Goal: Information Seeking & Learning: Check status

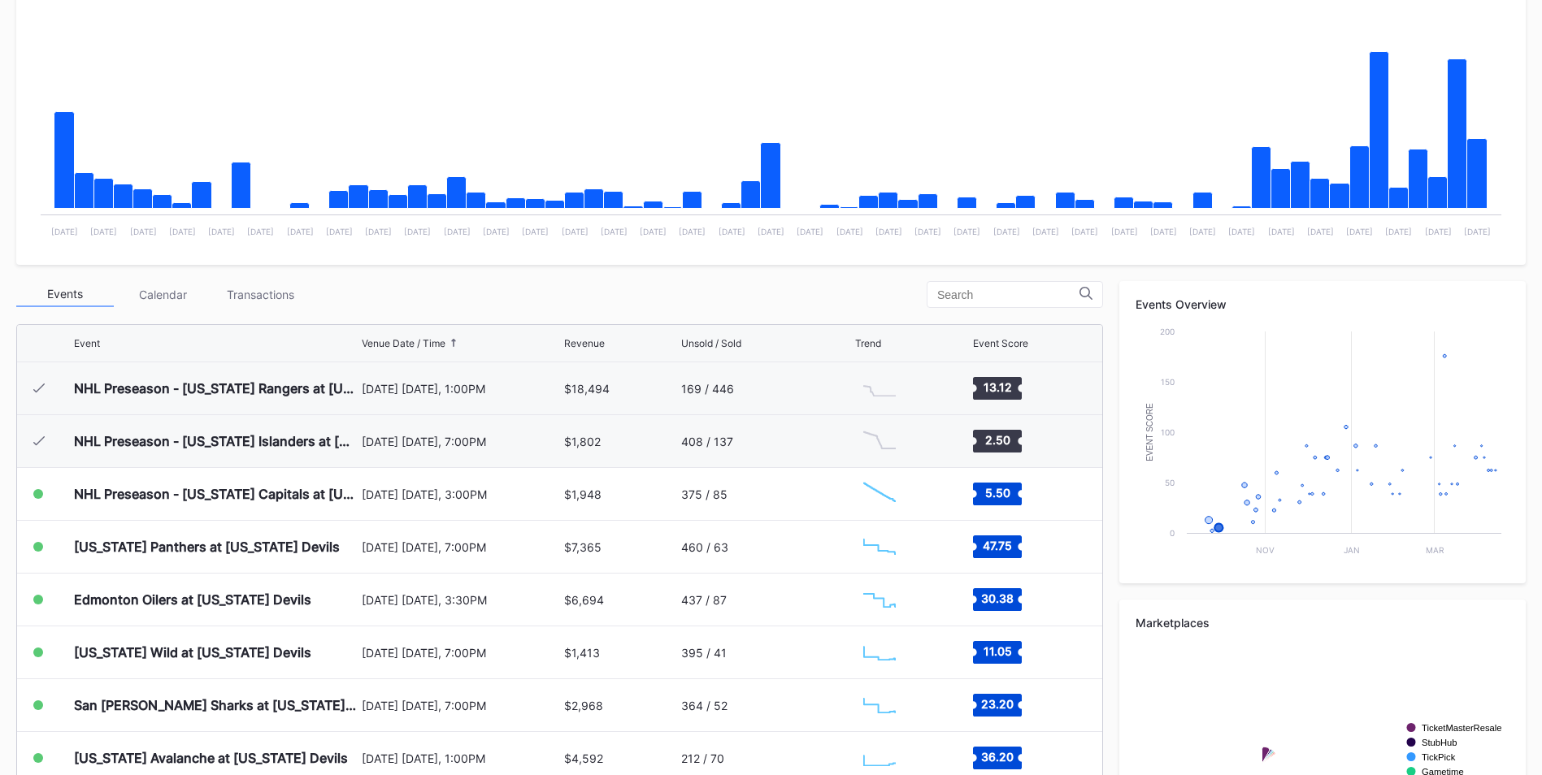
scroll to position [106, 0]
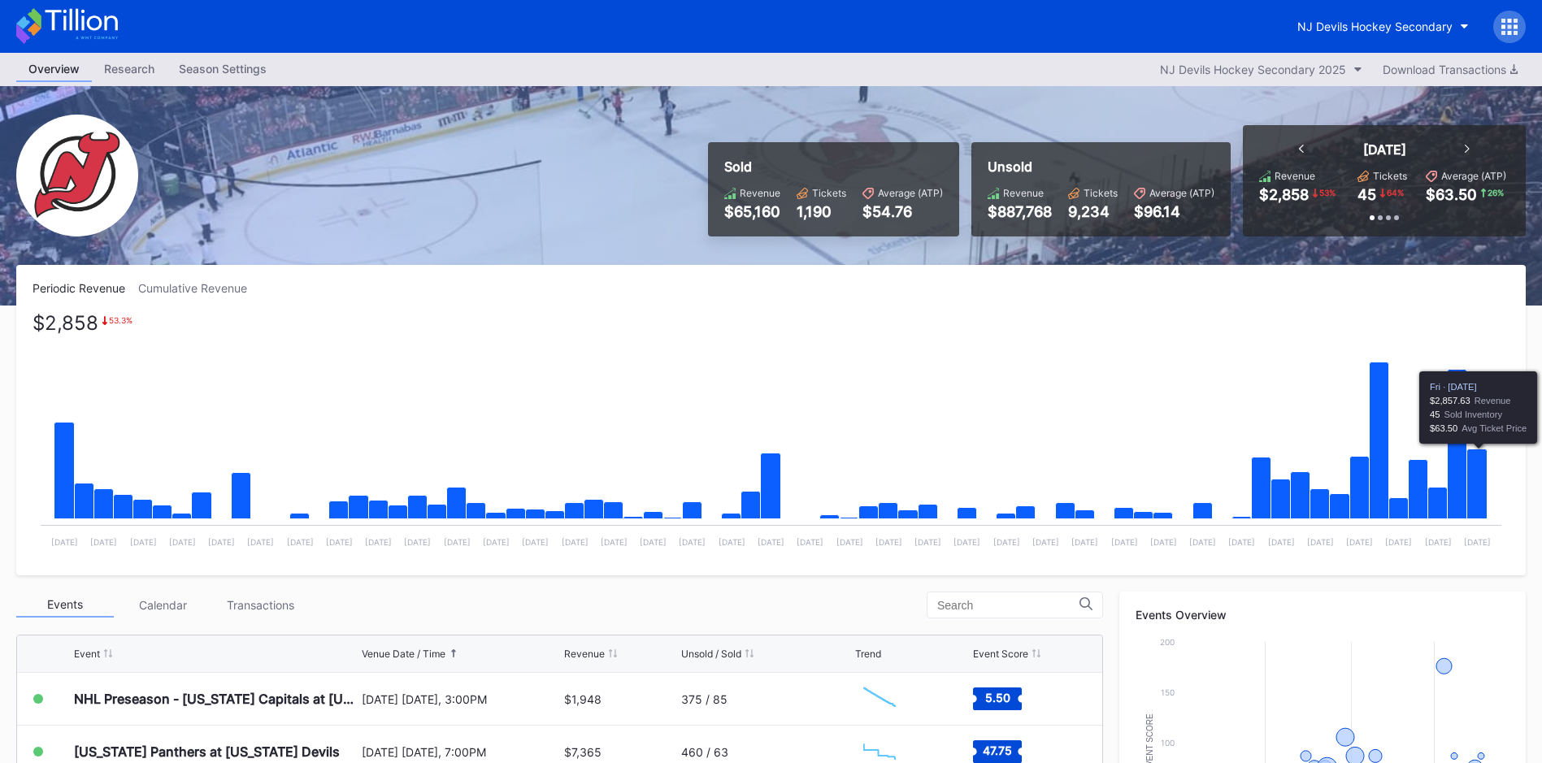
click at [1469, 500] on icon "Chart title" at bounding box center [1477, 484] width 20 height 70
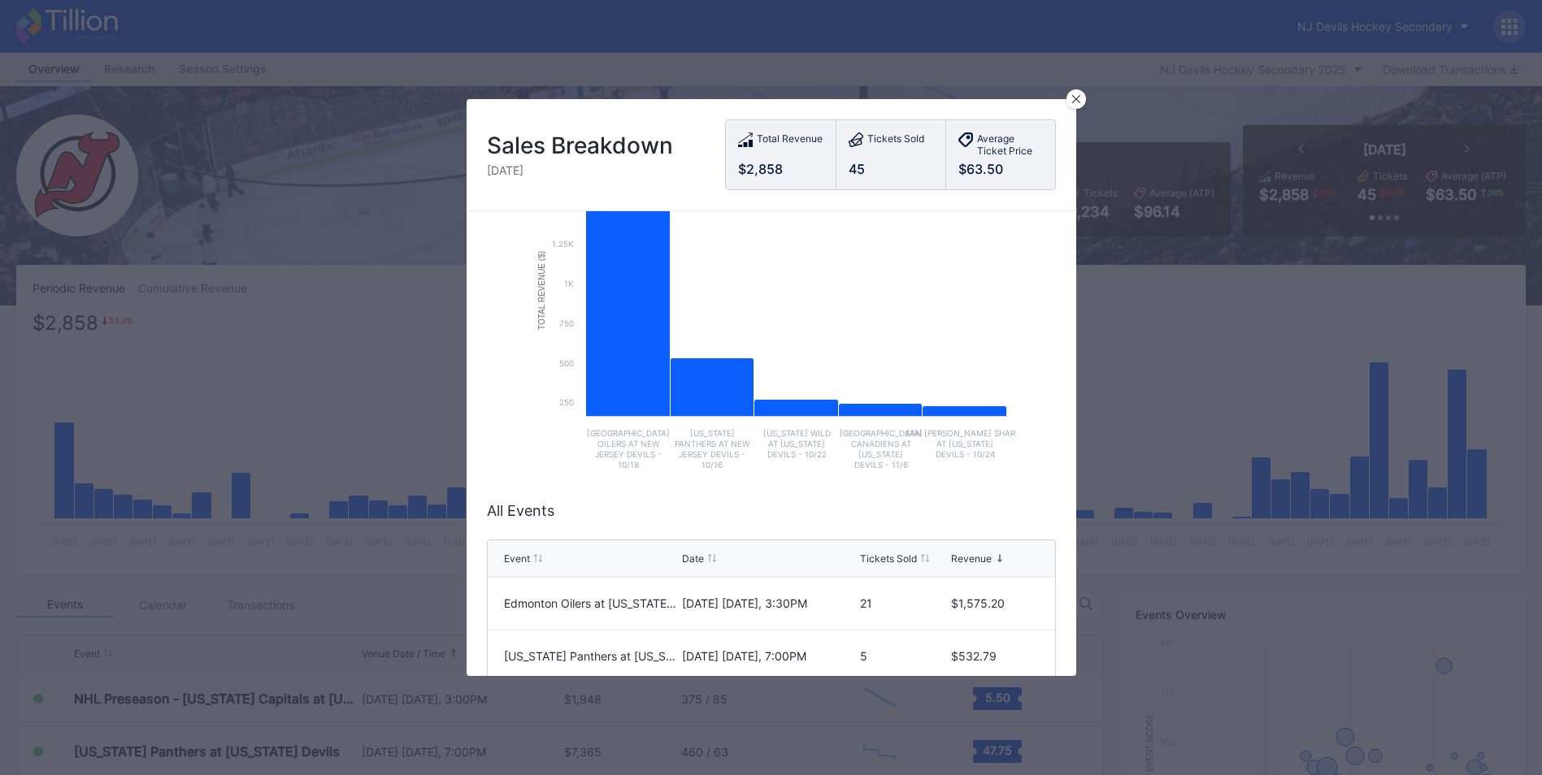
scroll to position [90, 0]
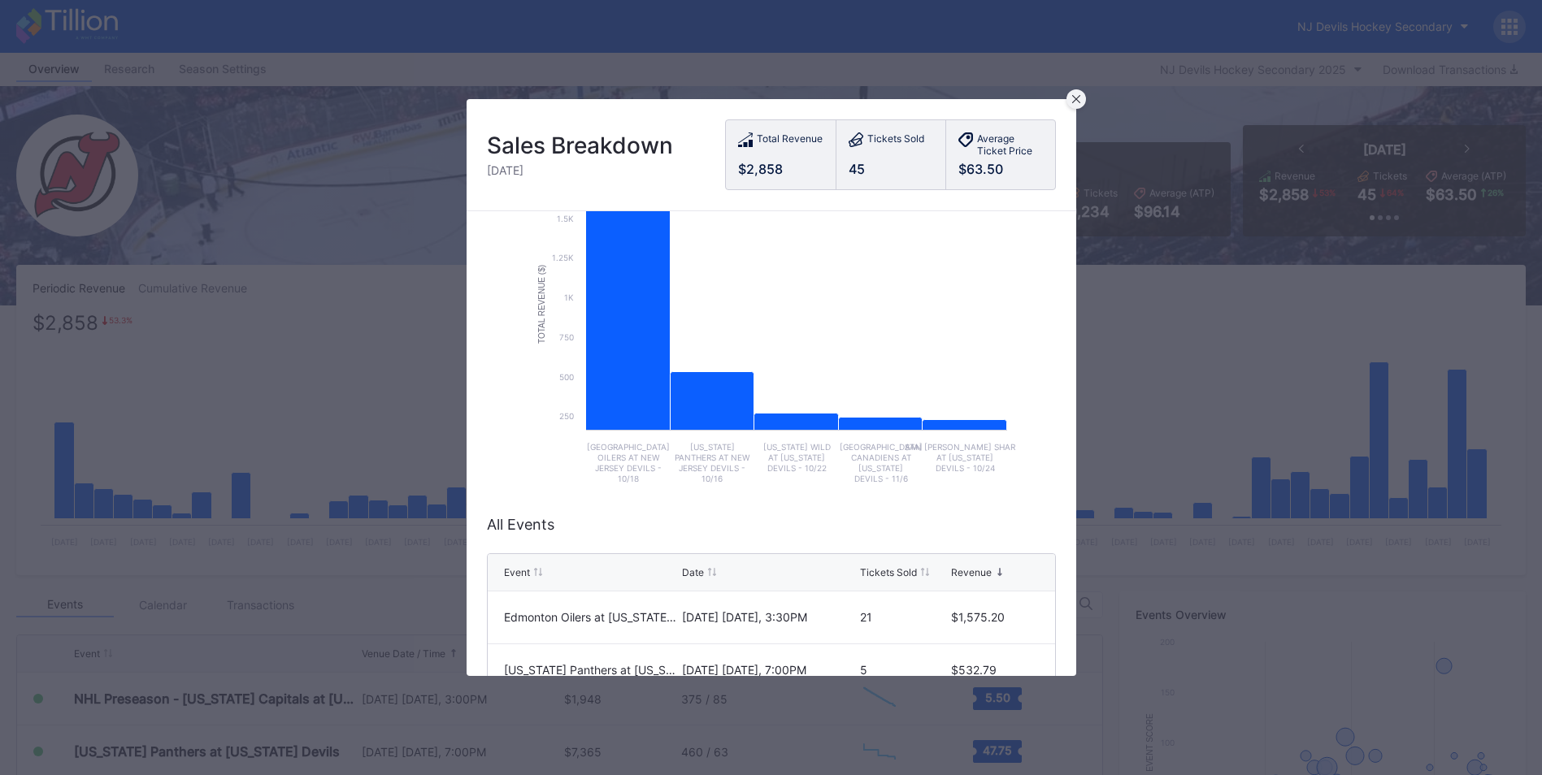
click at [1084, 102] on div at bounding box center [1076, 99] width 20 height 20
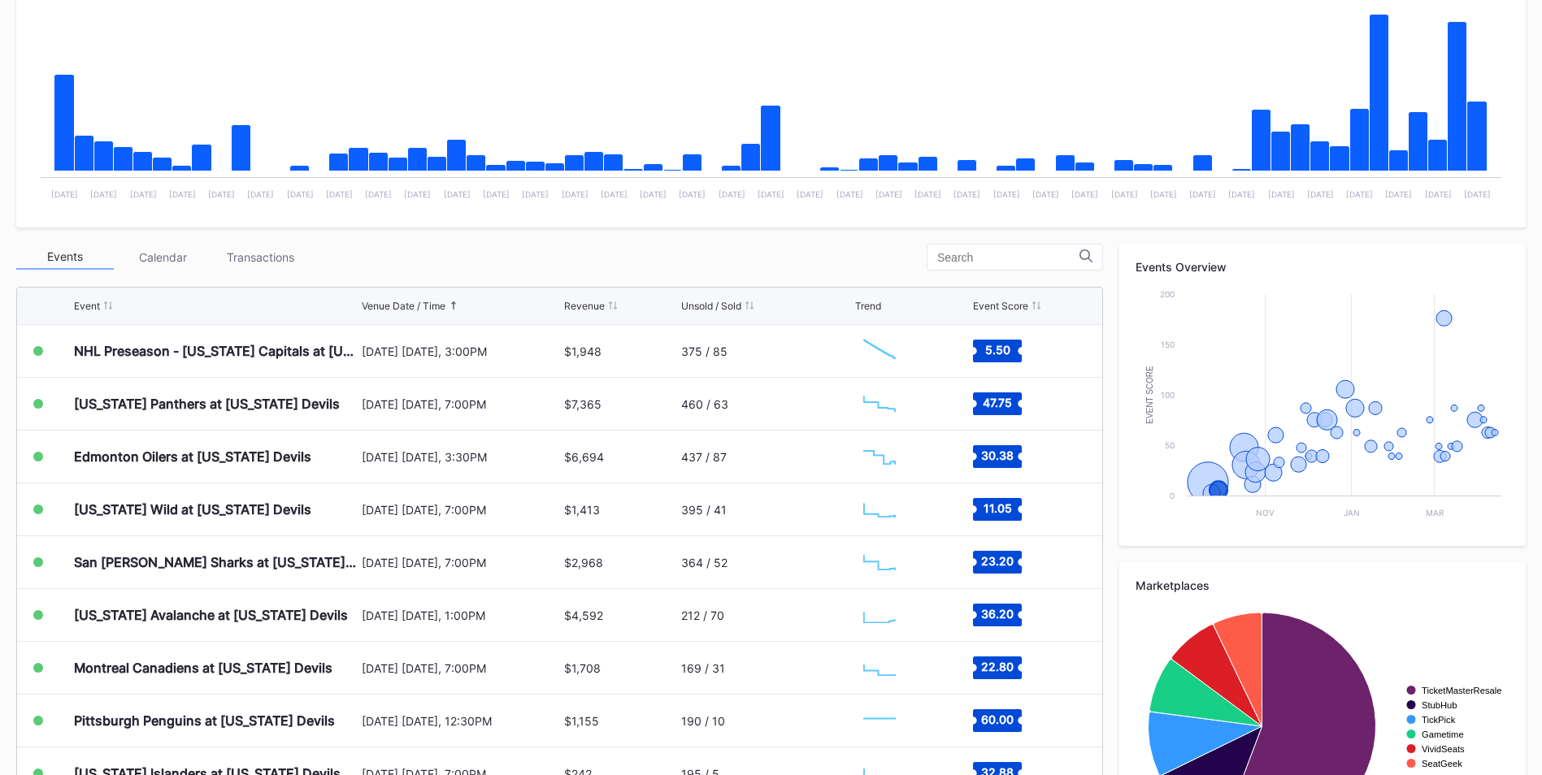
scroll to position [349, 0]
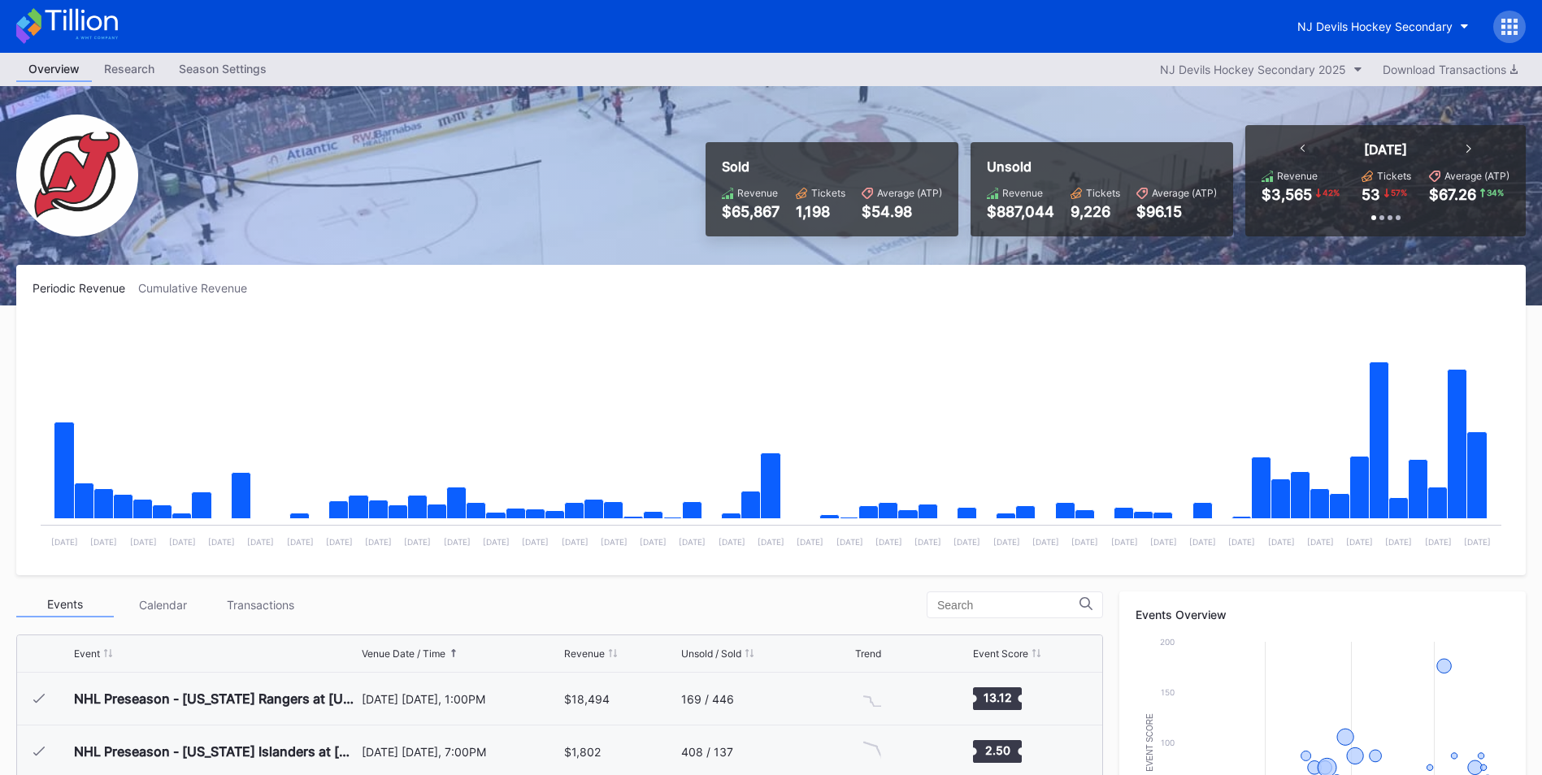
scroll to position [106, 0]
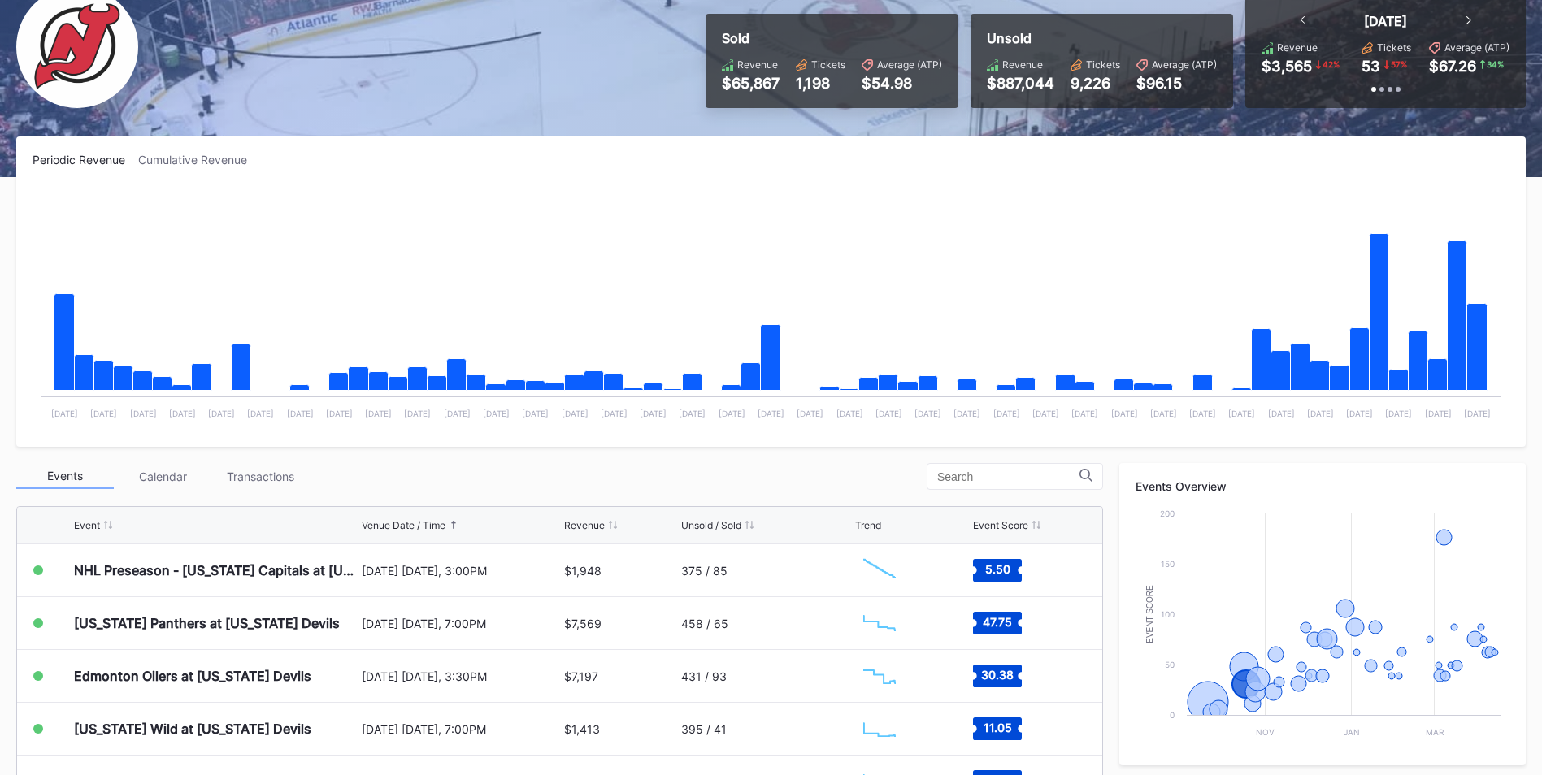
click at [248, 479] on div "Transactions" at bounding box center [260, 476] width 98 height 25
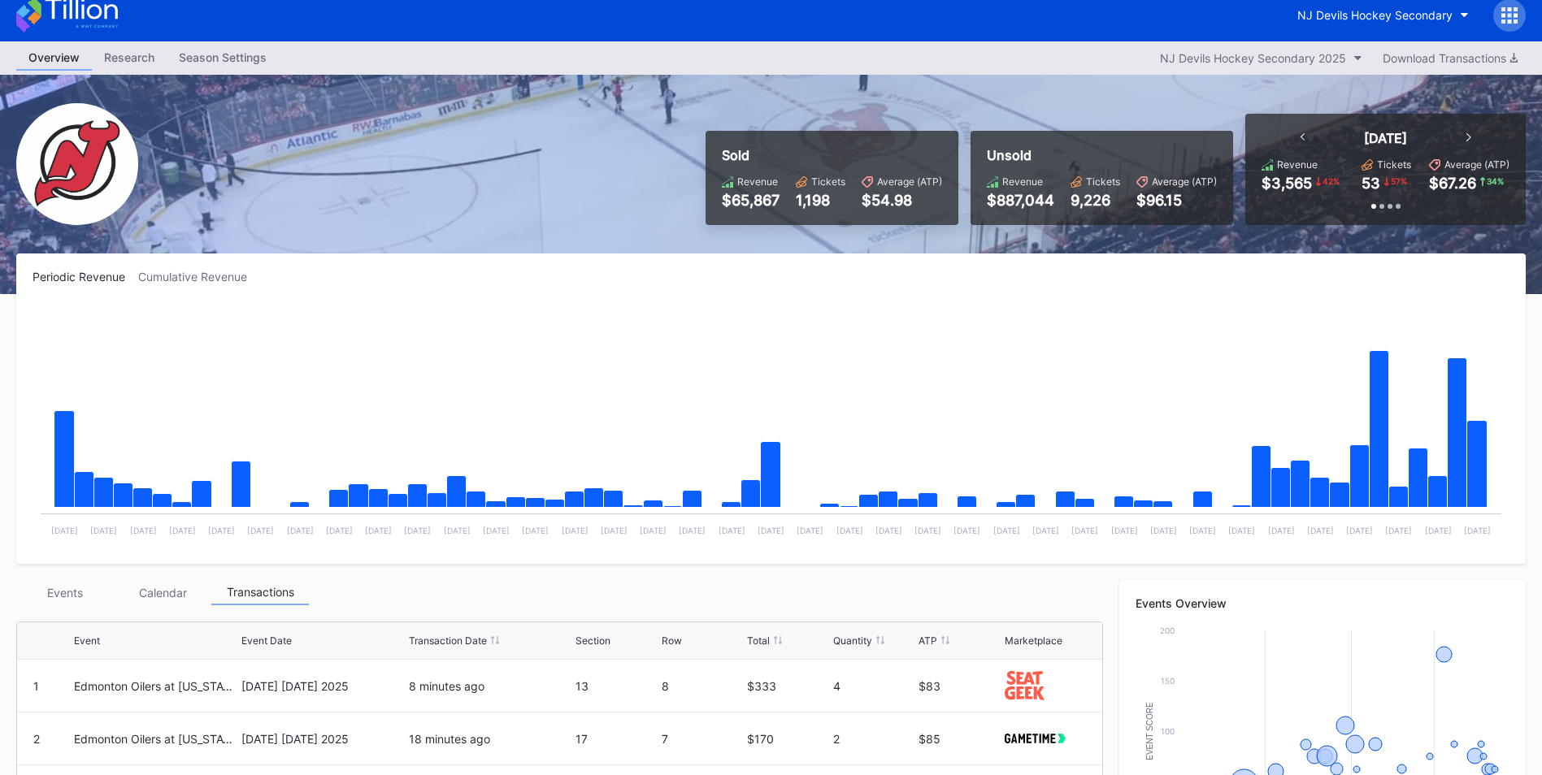
scroll to position [0, 0]
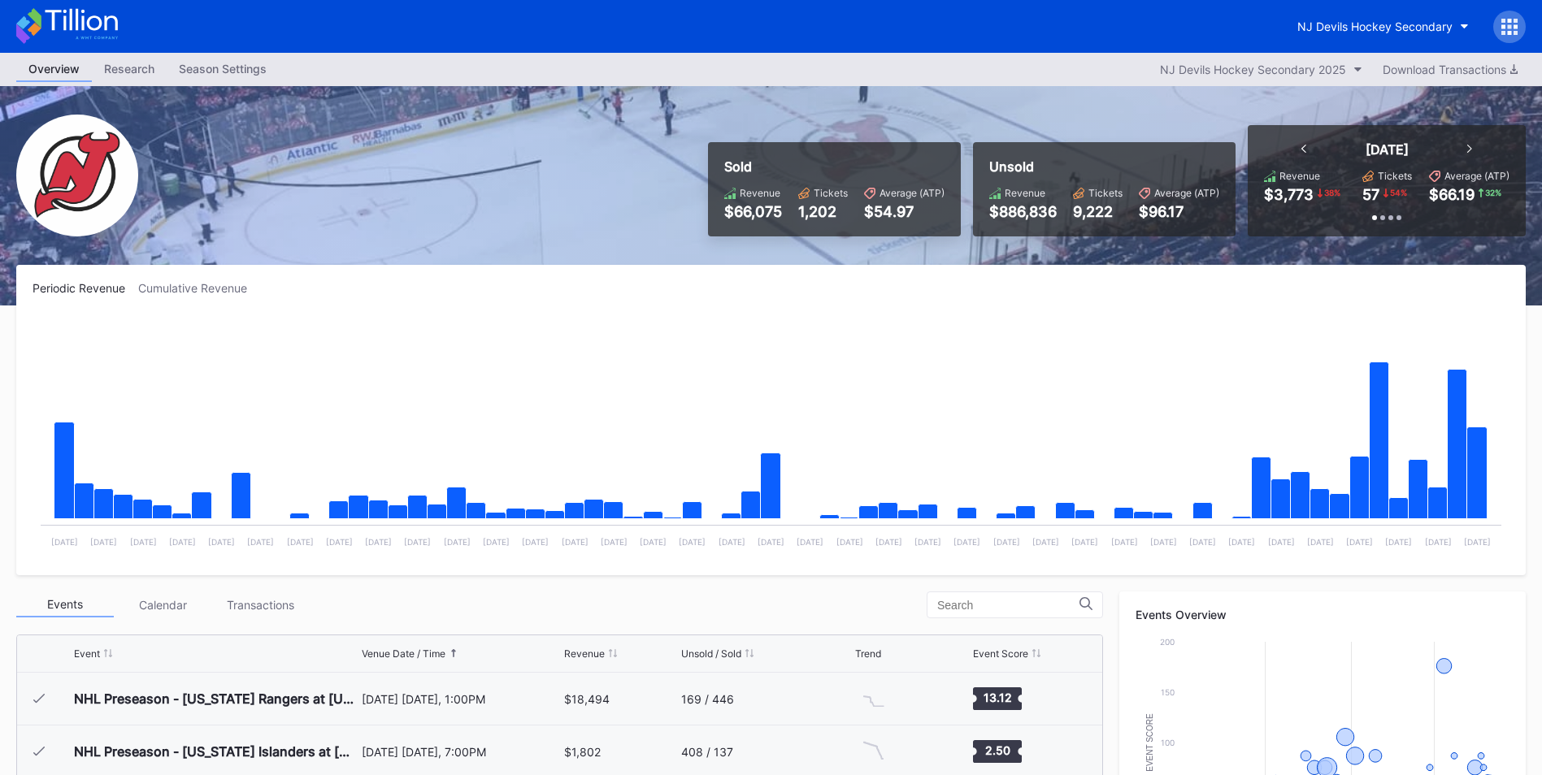
scroll to position [106, 0]
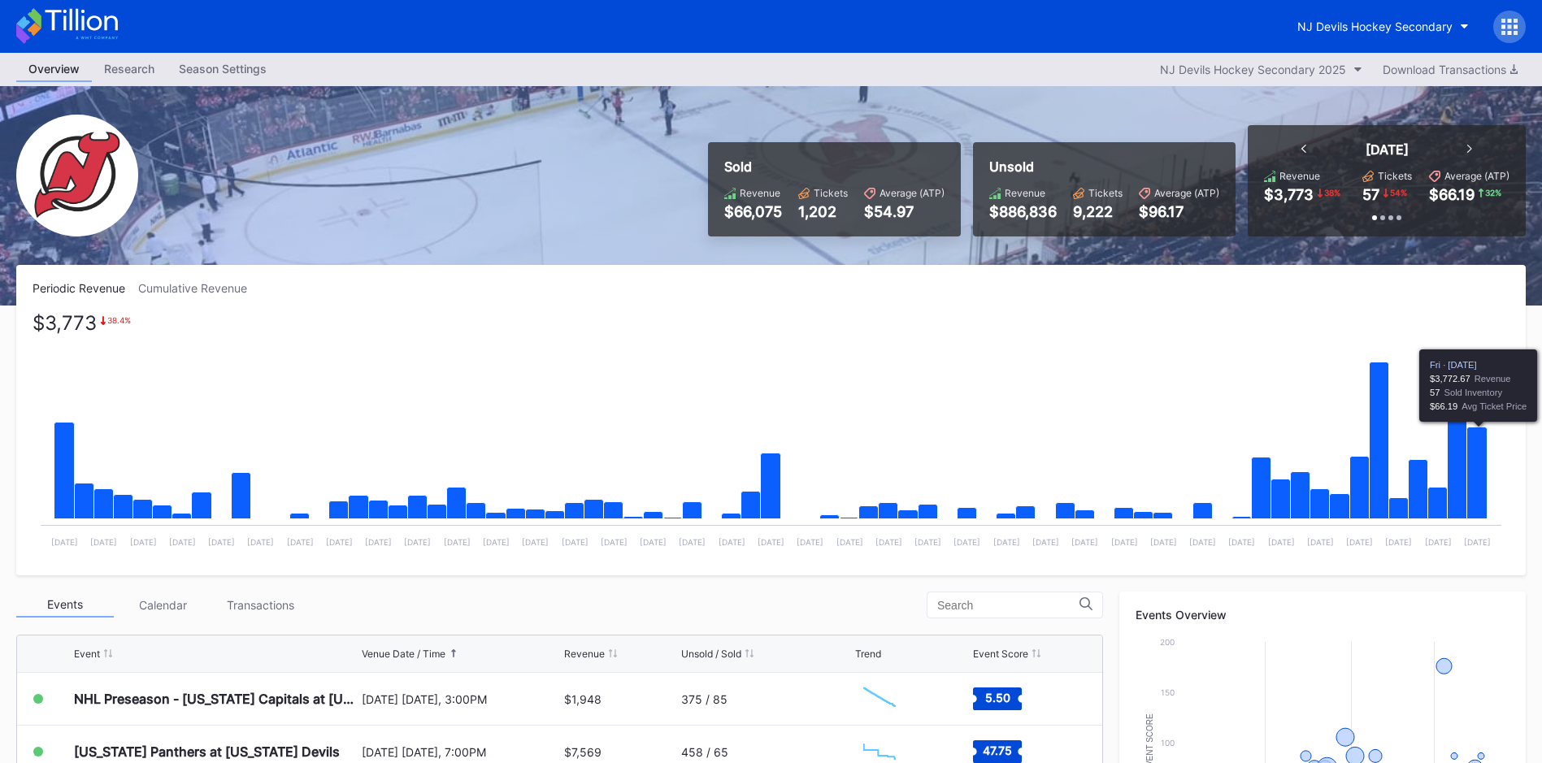
click at [1474, 493] on icon "Chart title" at bounding box center [1477, 473] width 20 height 92
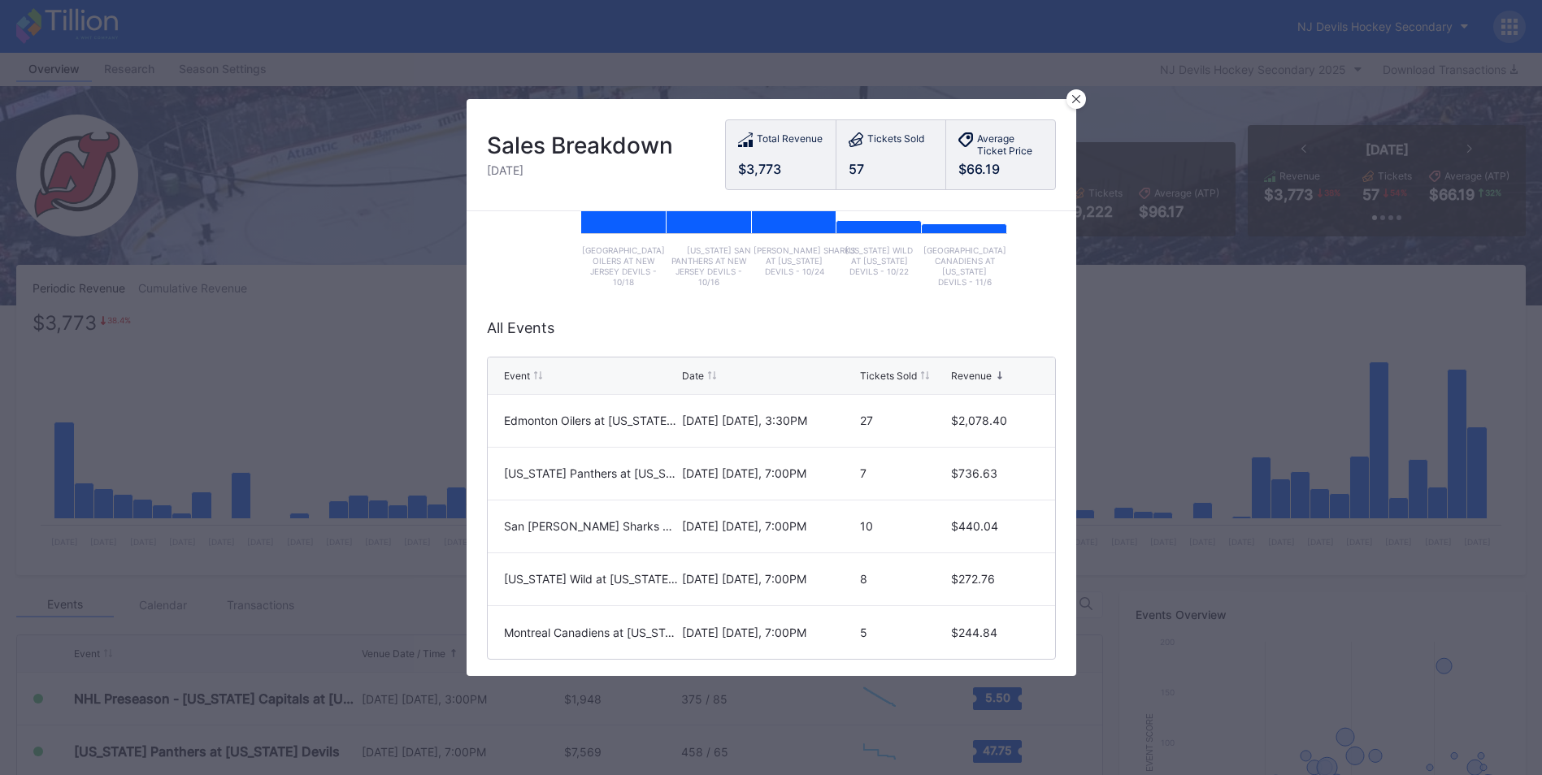
scroll to position [303, 0]
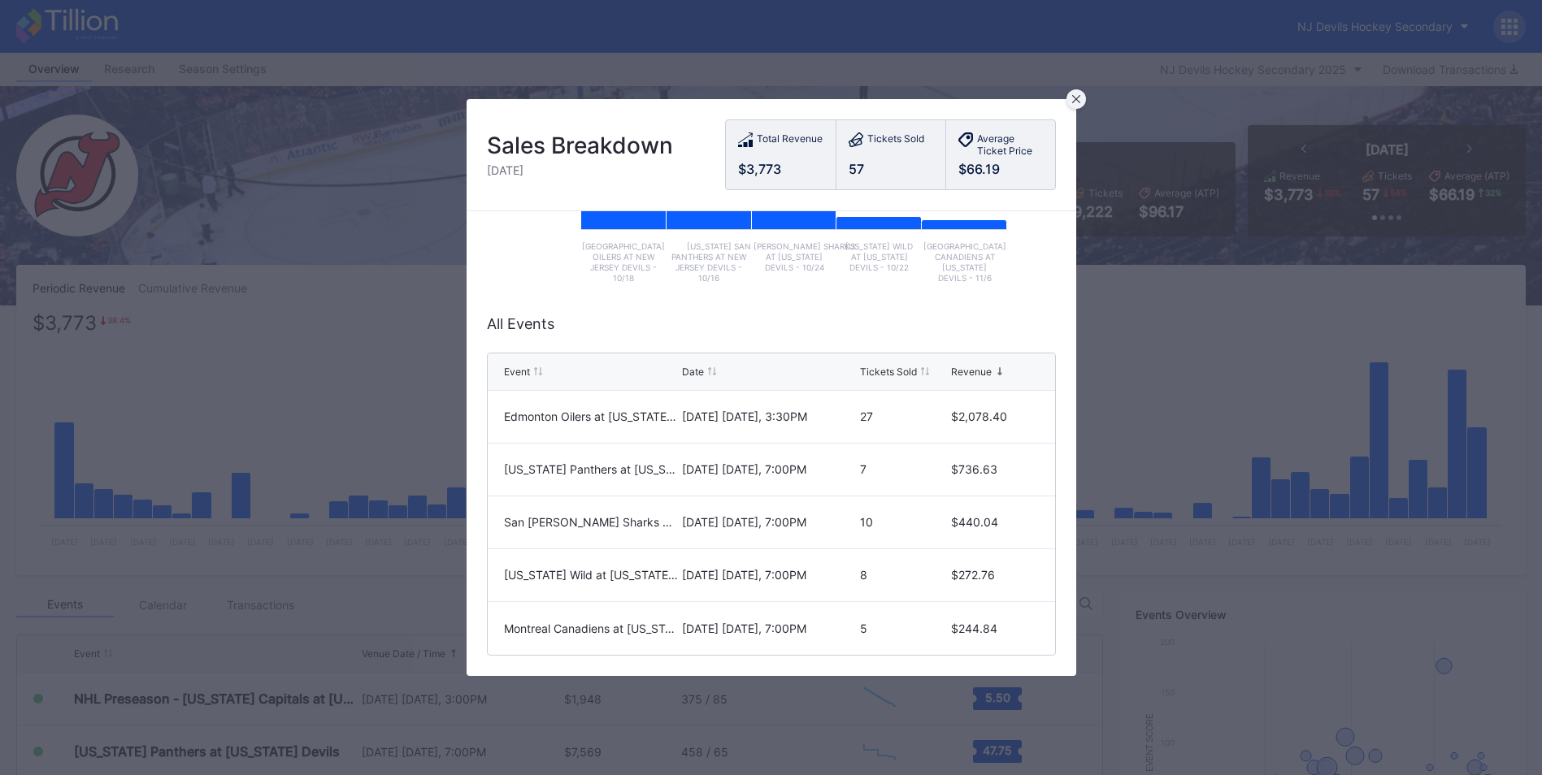
click at [1074, 101] on icon at bounding box center [1075, 99] width 8 height 8
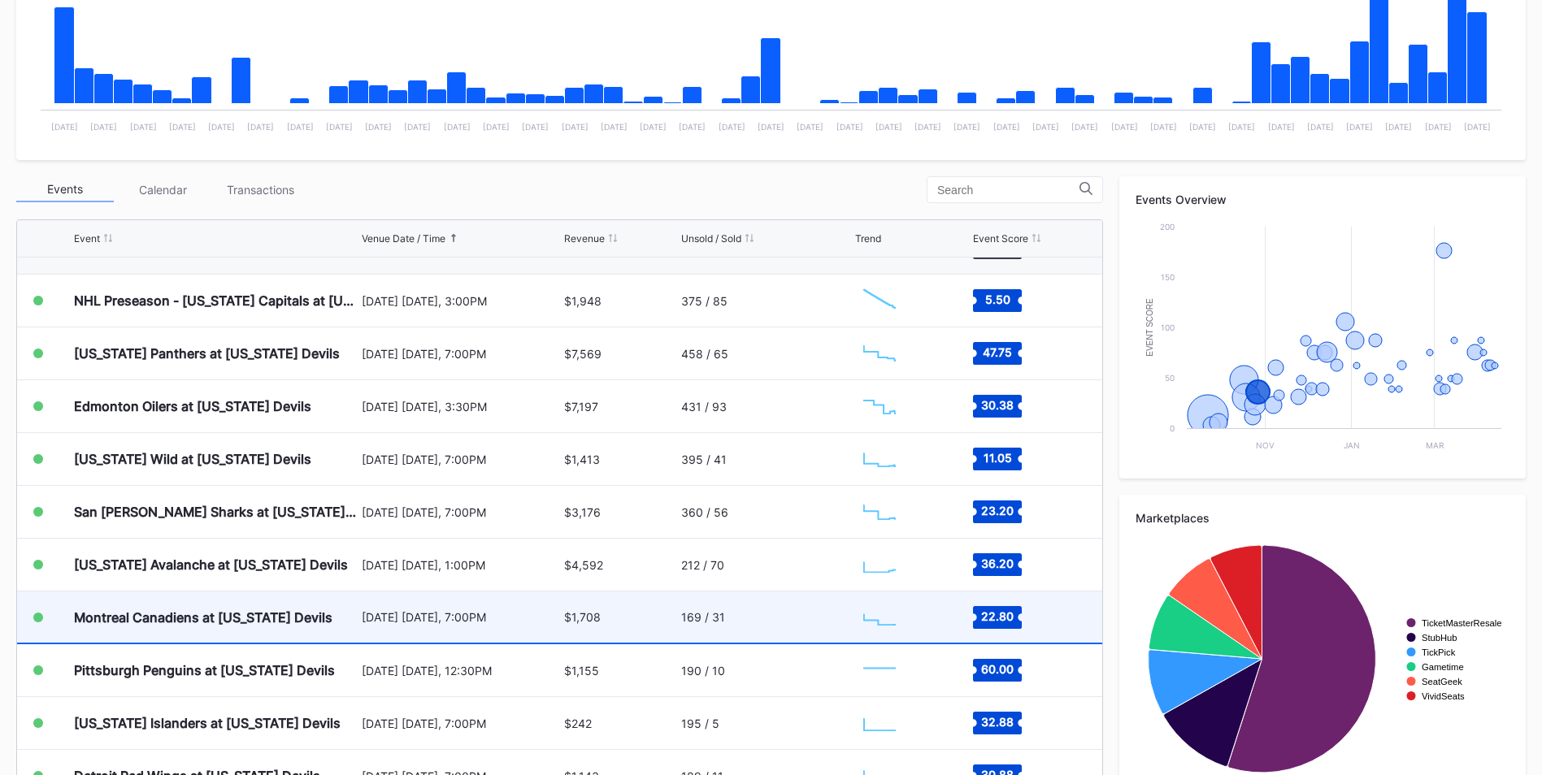
scroll to position [98, 0]
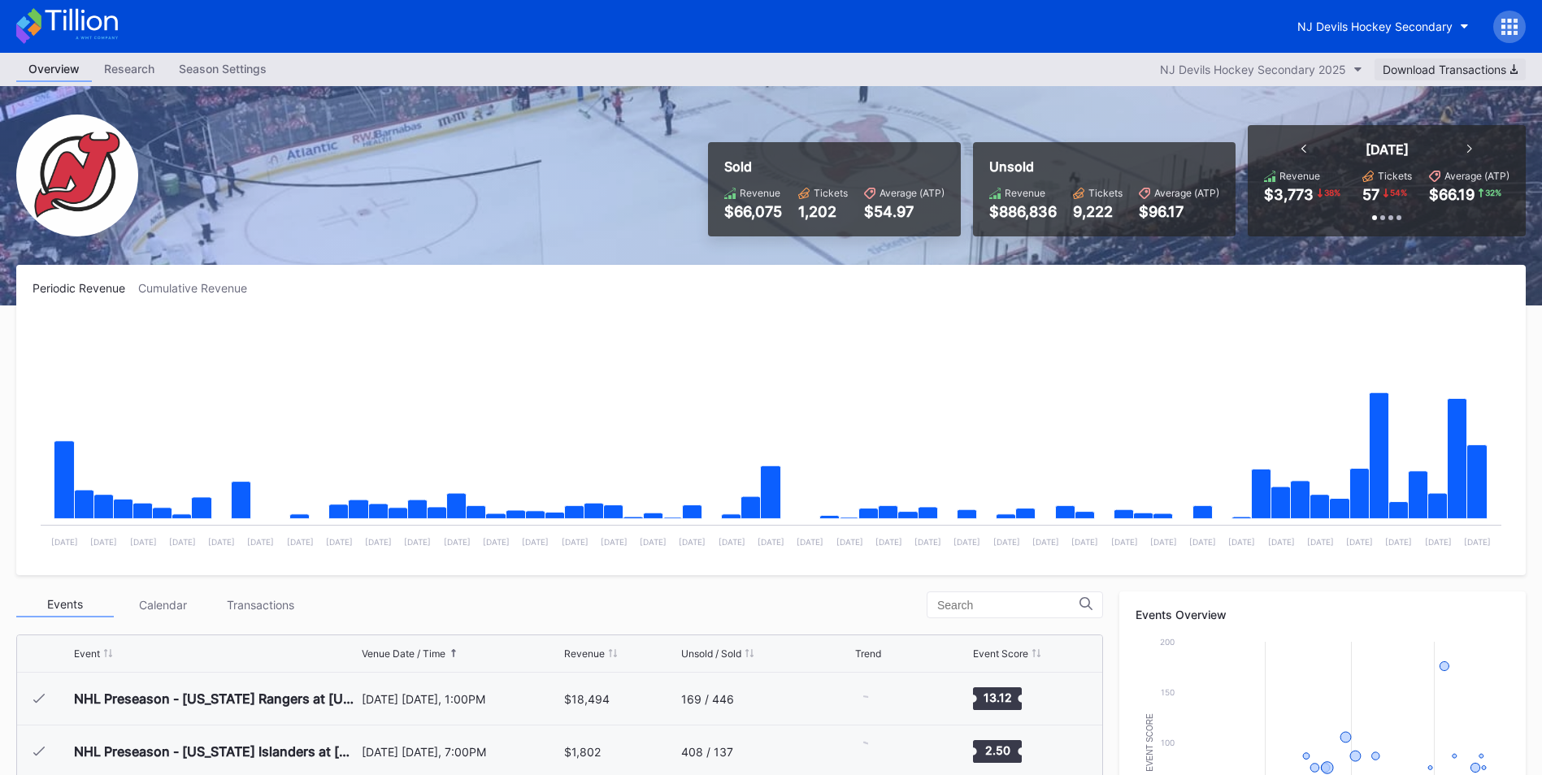
scroll to position [106, 0]
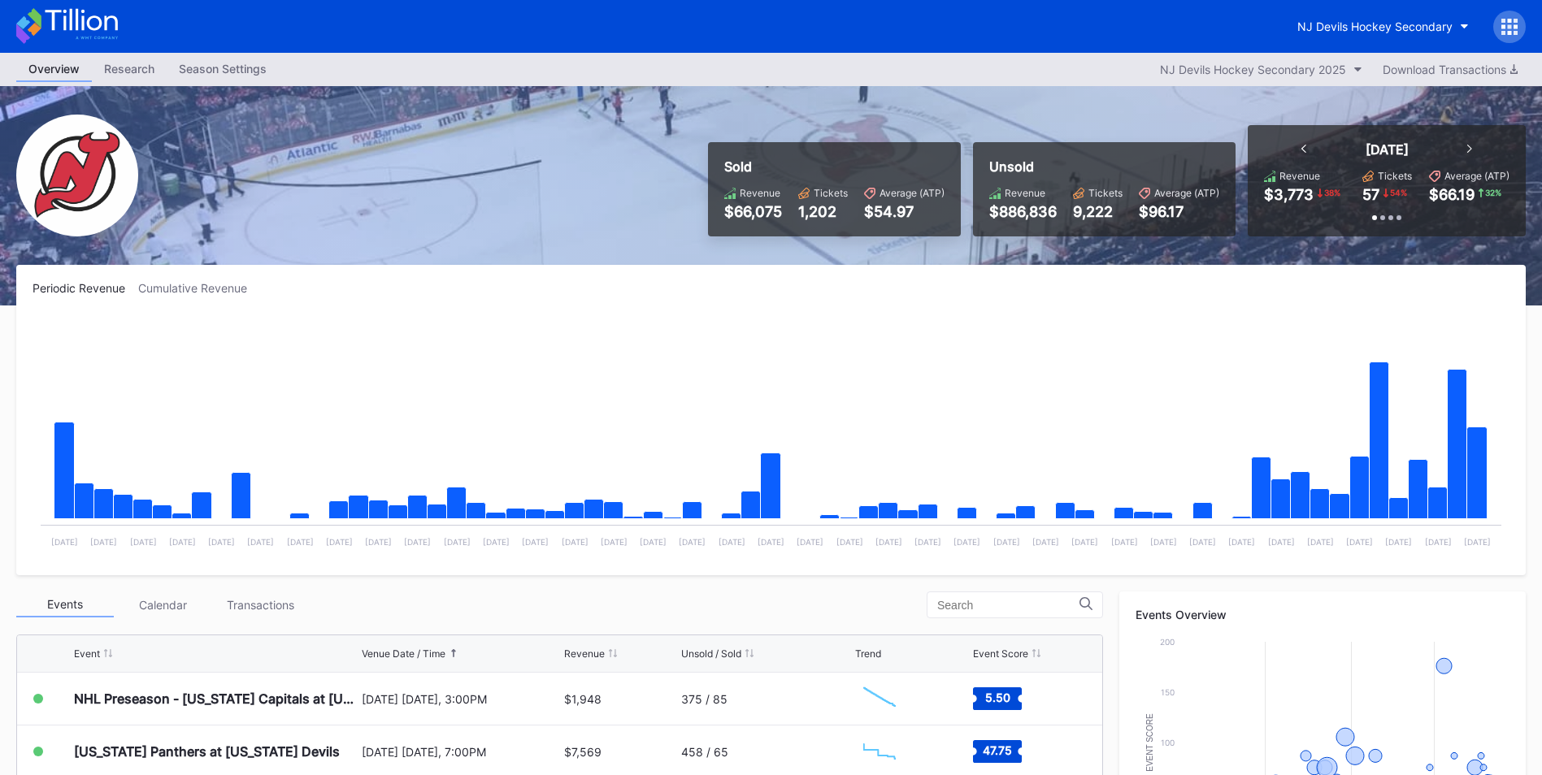
click at [245, 614] on div "Transactions" at bounding box center [260, 604] width 98 height 25
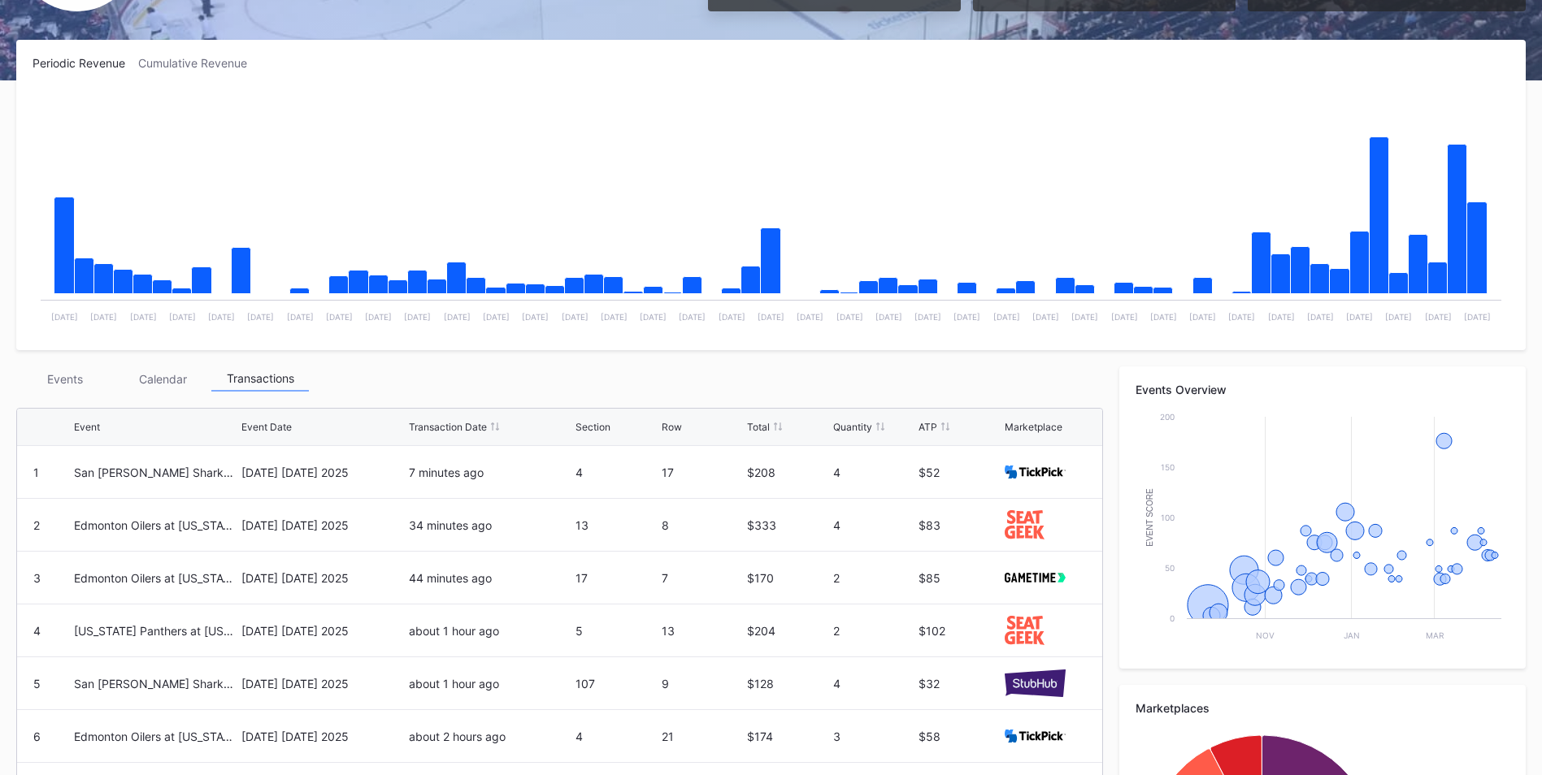
scroll to position [227, 0]
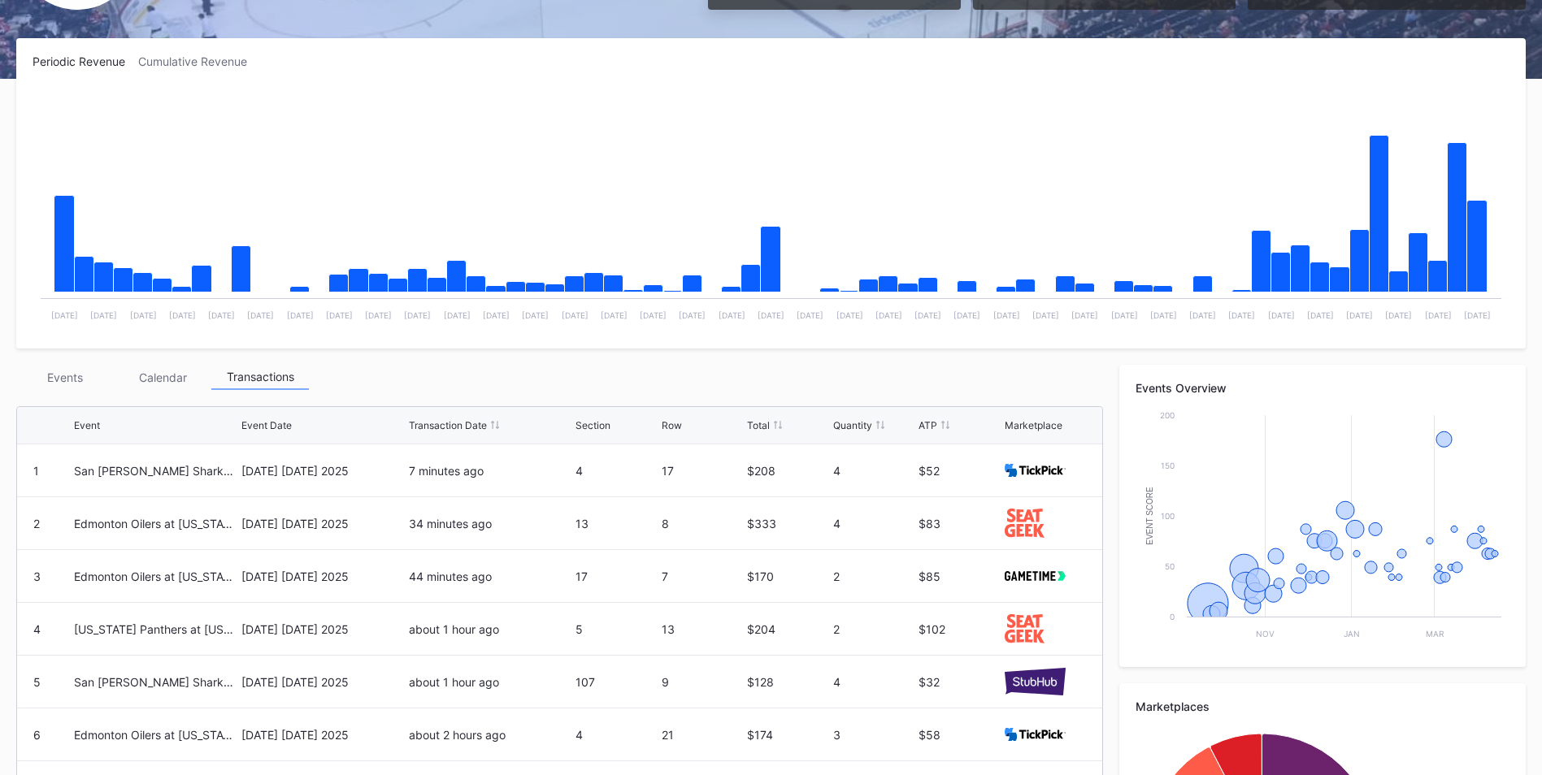
click at [67, 382] on div "Events" at bounding box center [65, 377] width 98 height 25
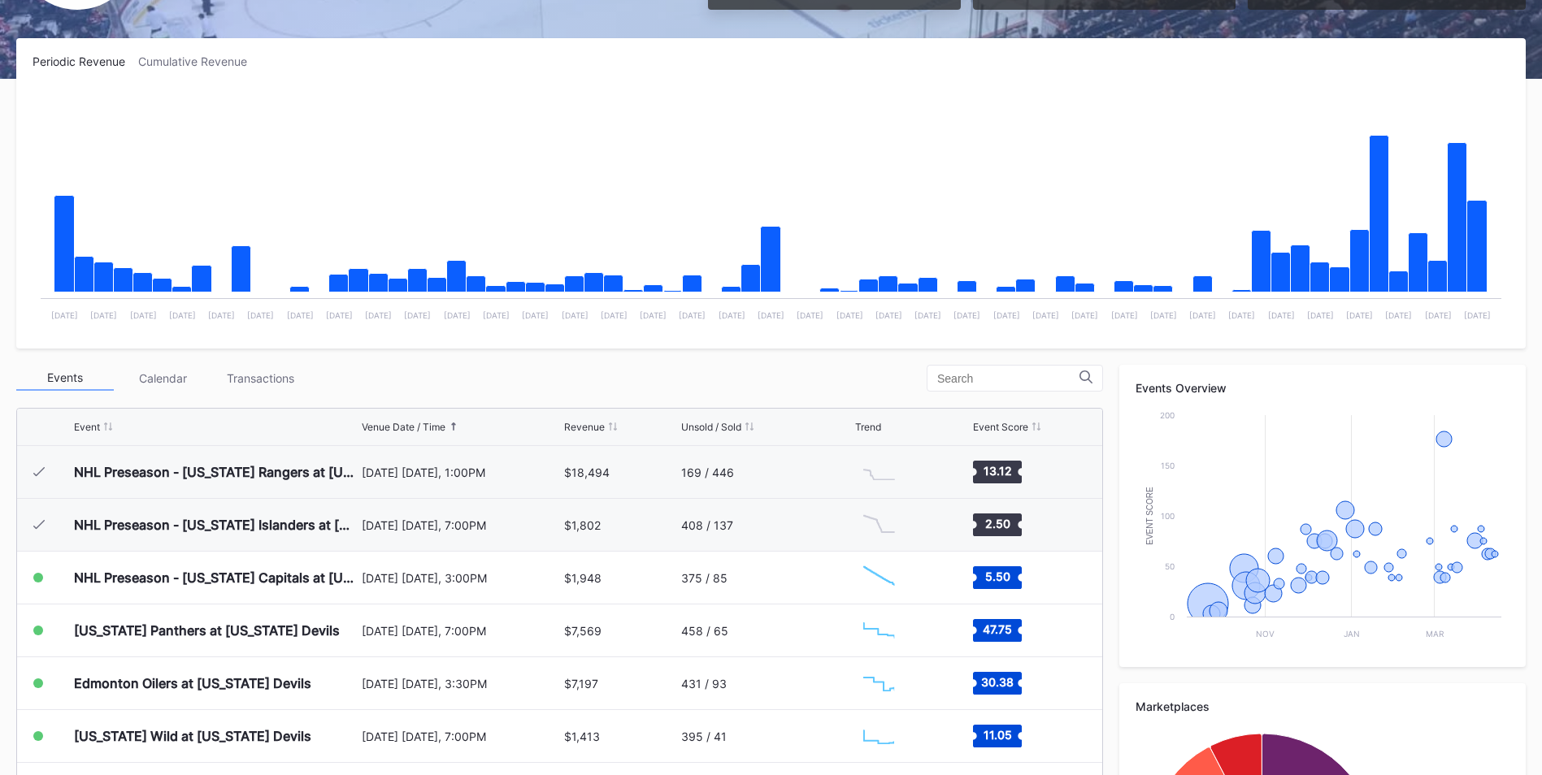
scroll to position [187, 0]
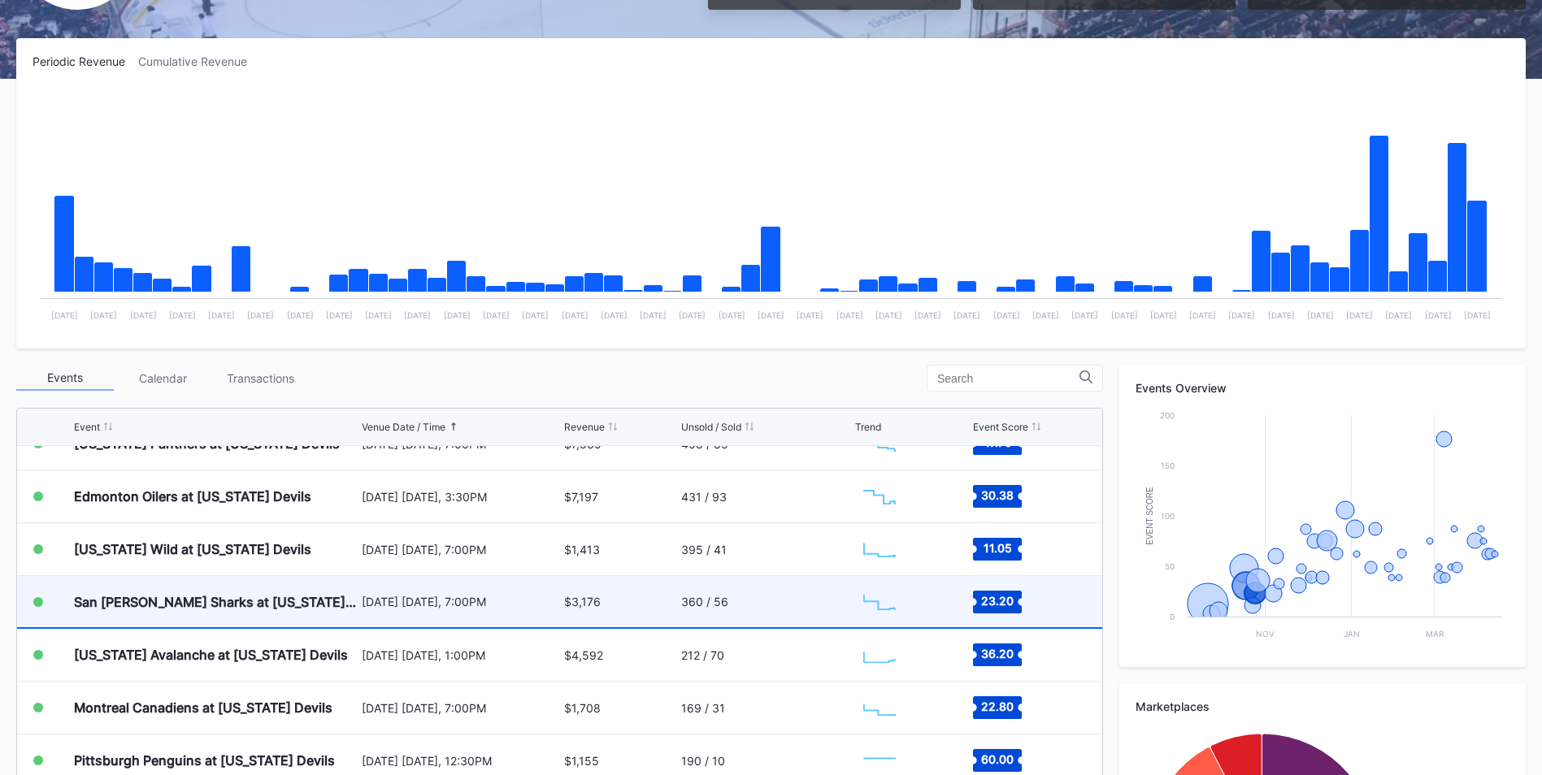
click at [599, 599] on div "$3,176" at bounding box center [620, 601] width 113 height 51
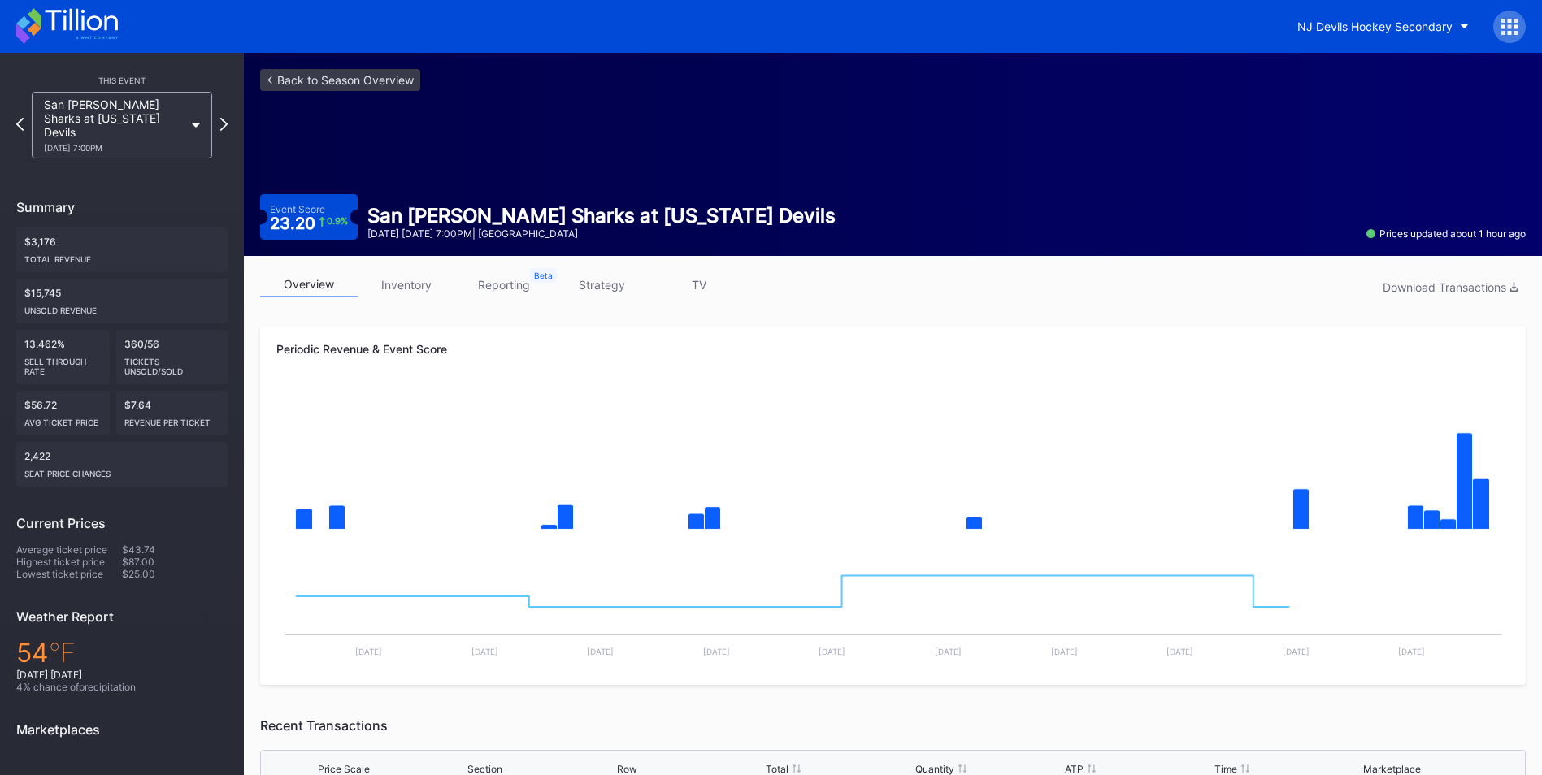
click at [408, 280] on link "inventory" at bounding box center [407, 284] width 98 height 25
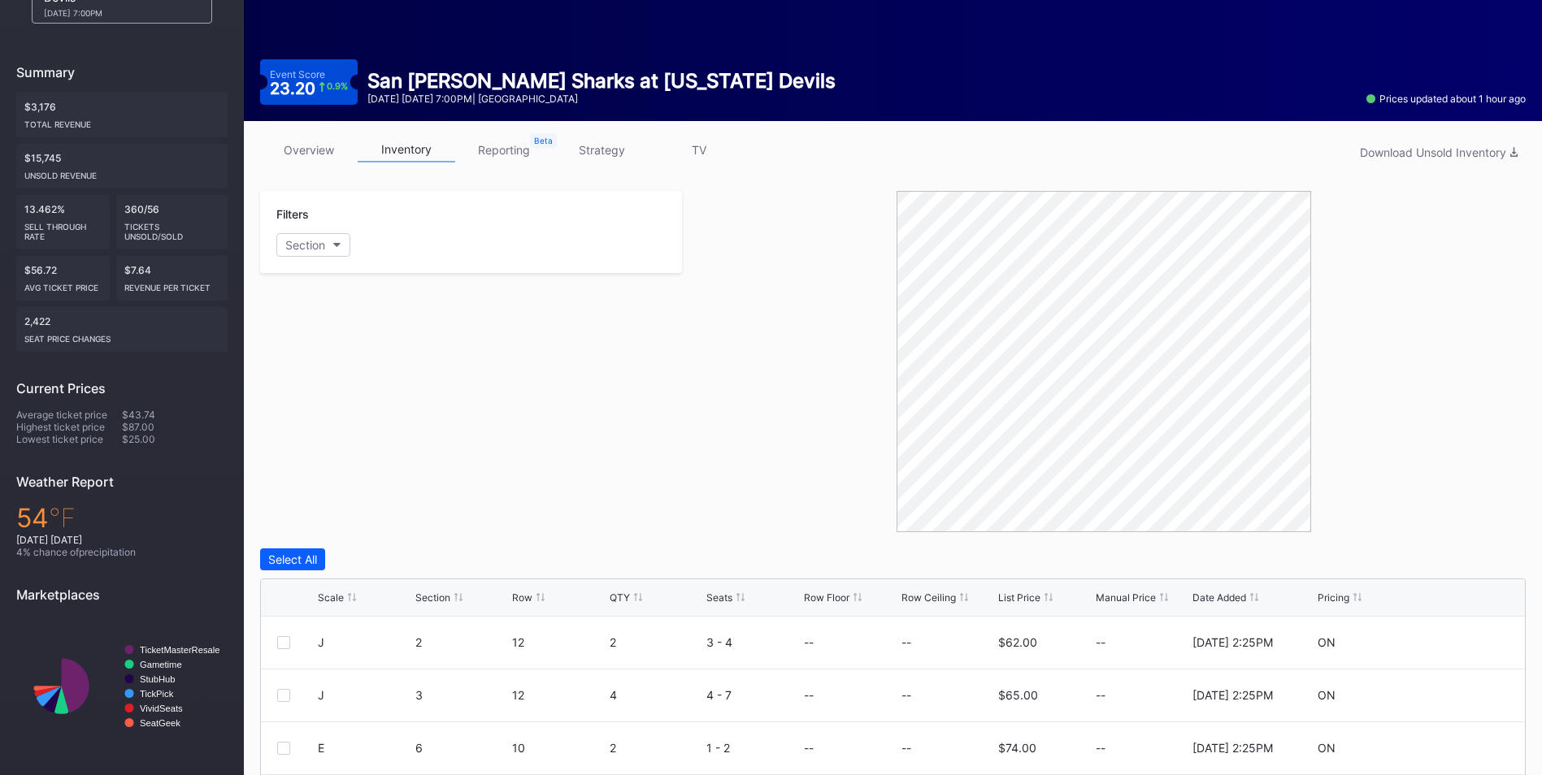
scroll to position [136, 0]
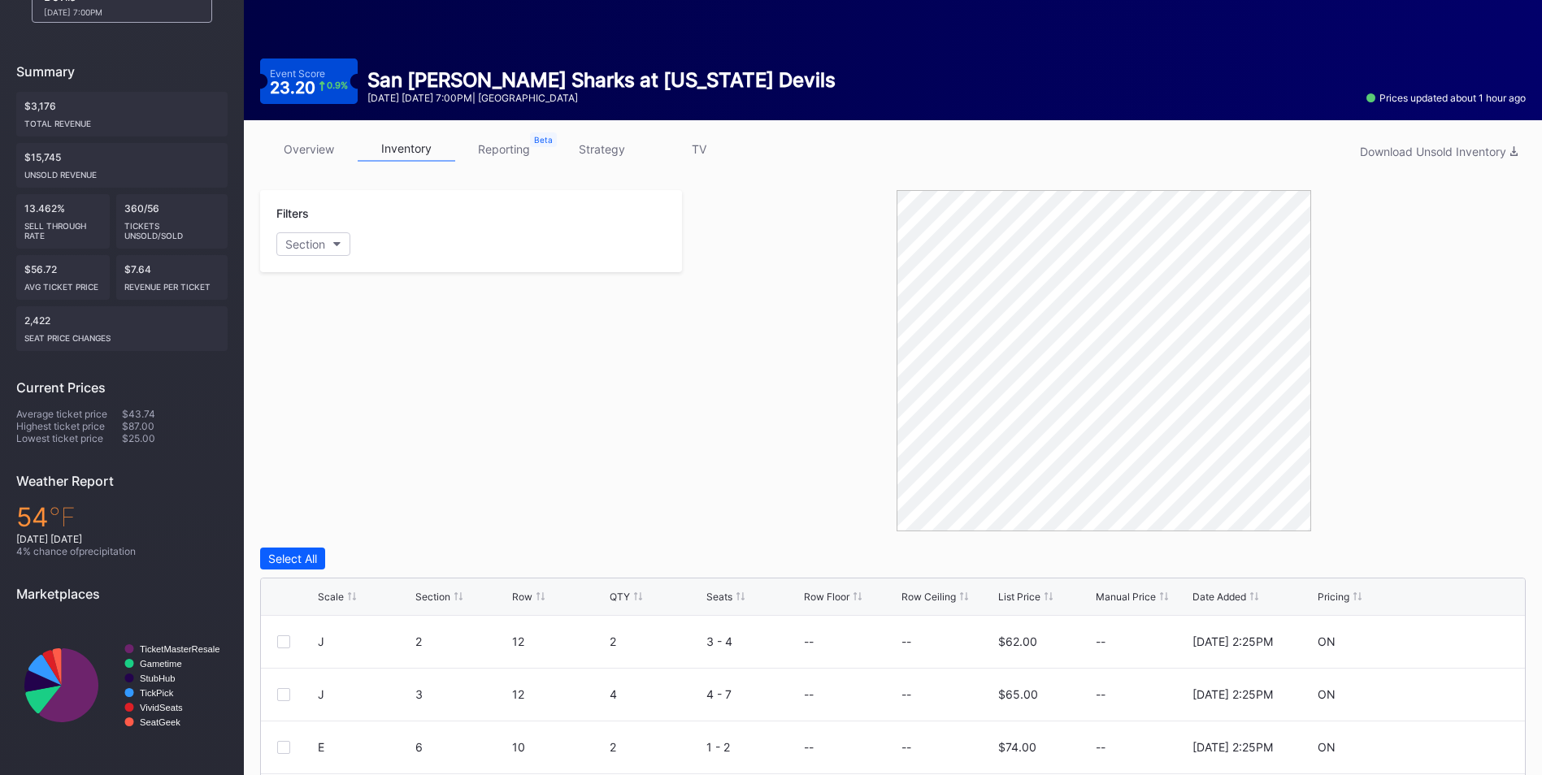
click at [1026, 596] on div "List Price" at bounding box center [1019, 597] width 42 height 12
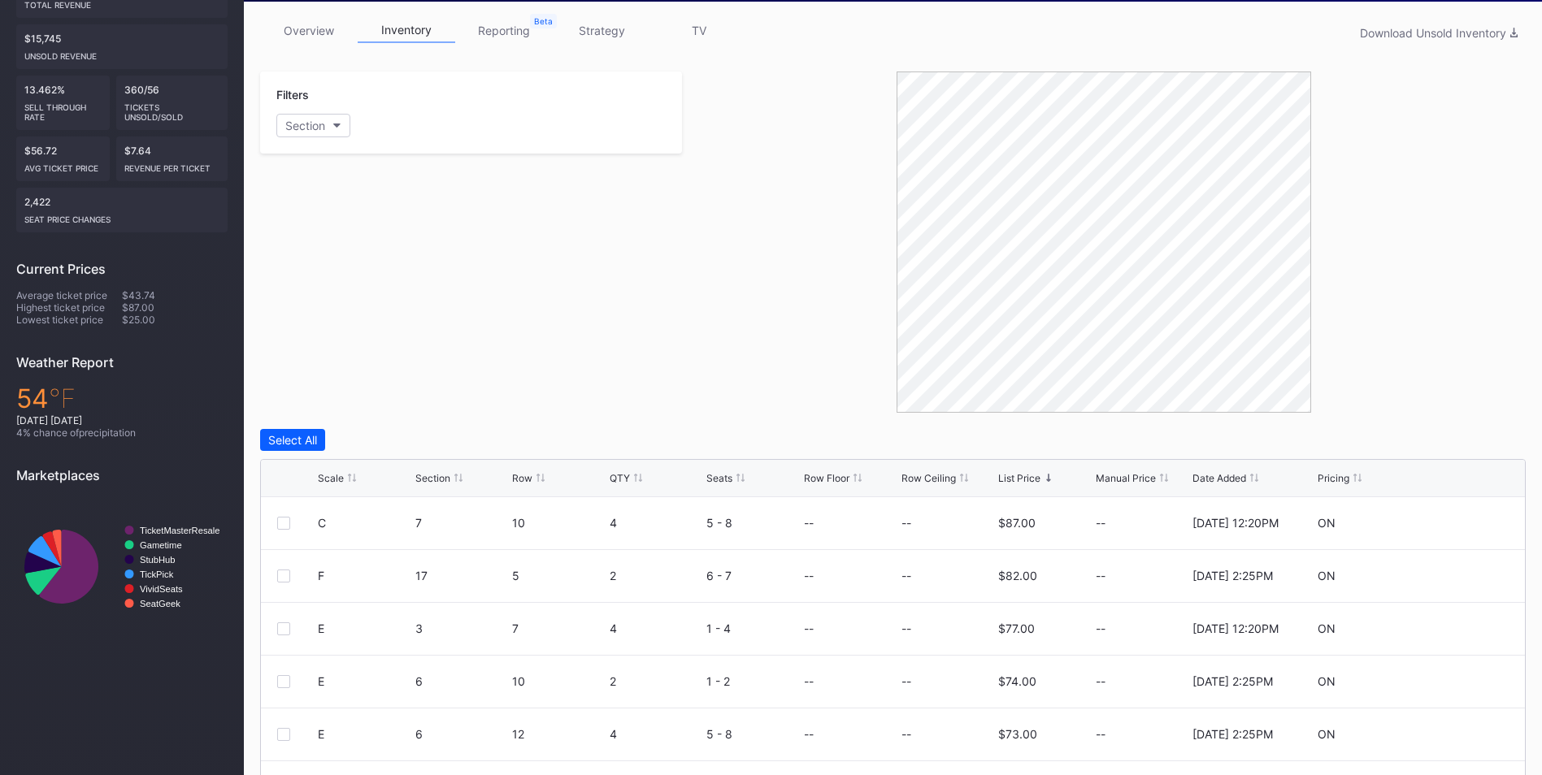
scroll to position [0, 0]
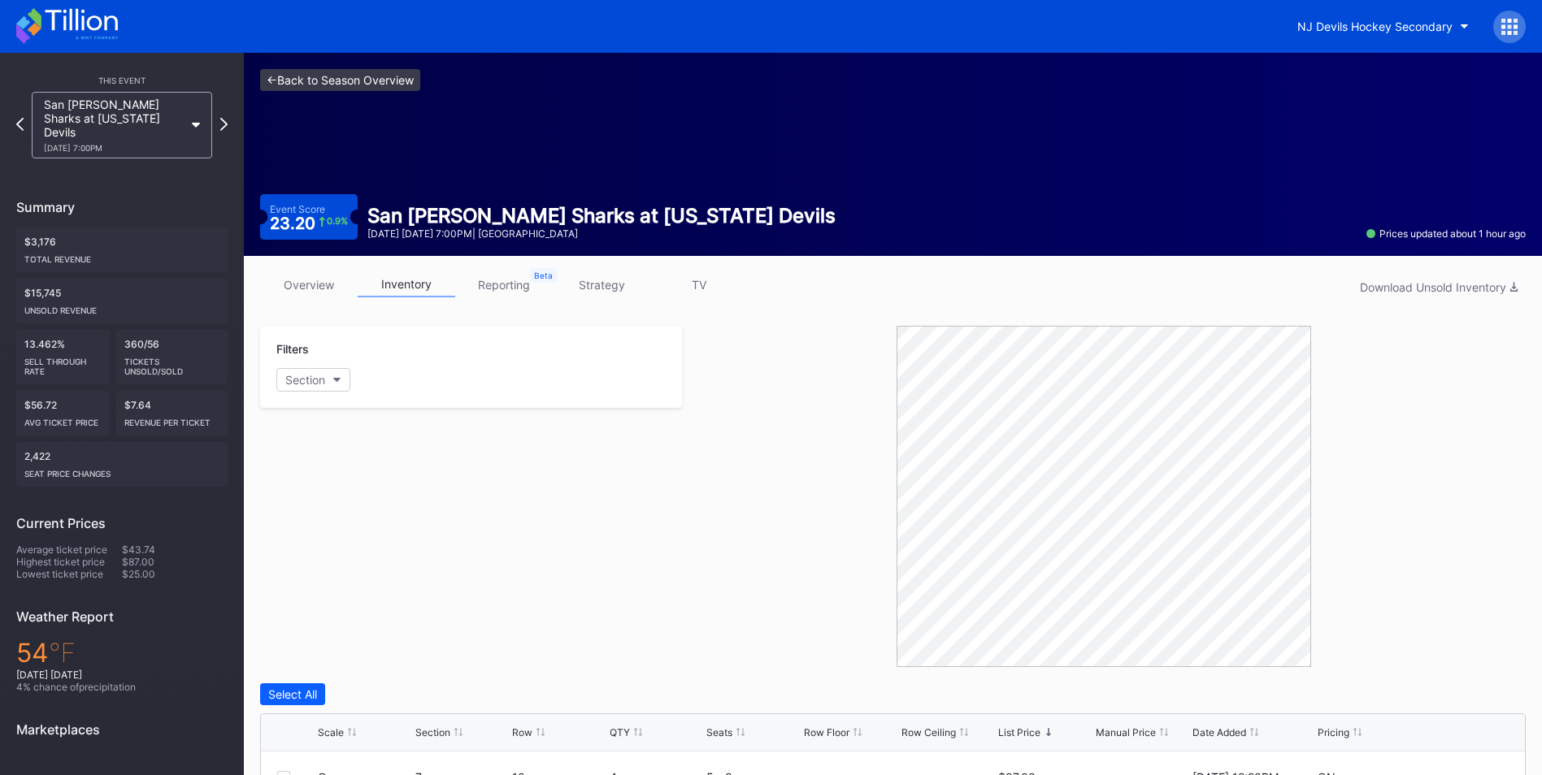
click at [339, 81] on link "<- Back to Season Overview" at bounding box center [340, 80] width 160 height 22
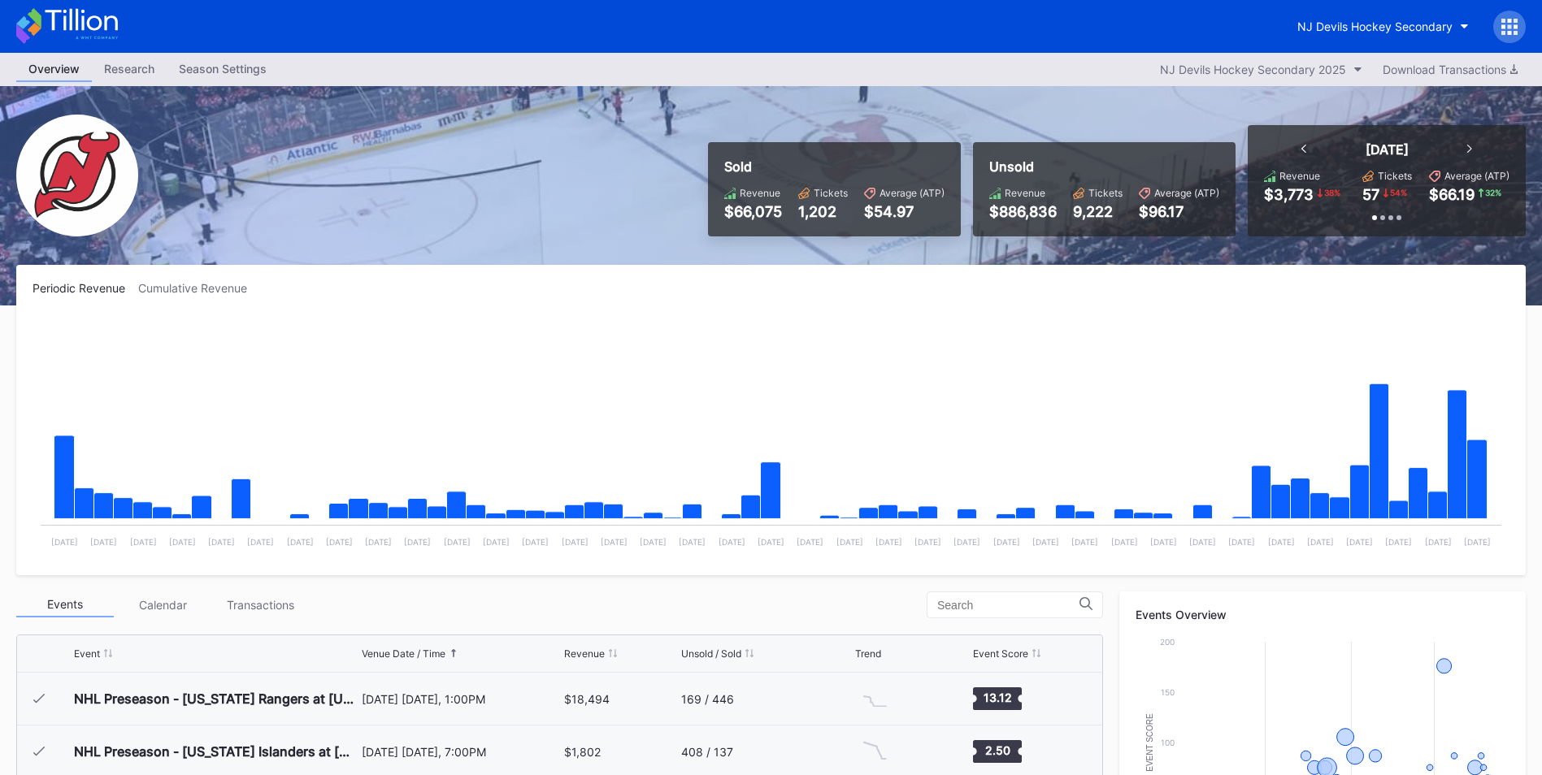
scroll to position [106, 0]
